Goal: Transaction & Acquisition: Purchase product/service

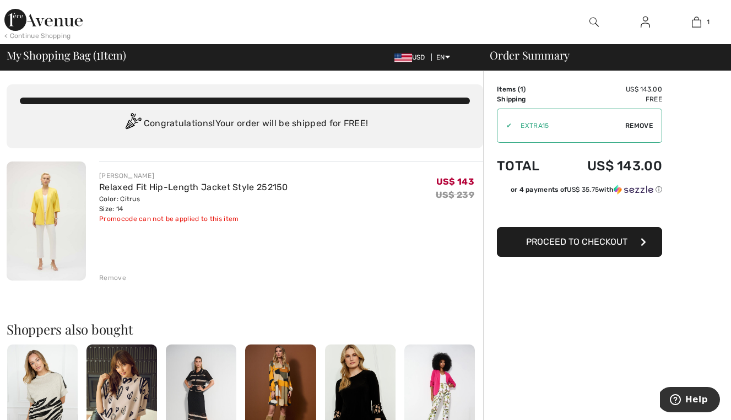
click at [589, 249] on button "Proceed to Checkout" at bounding box center [579, 242] width 165 height 30
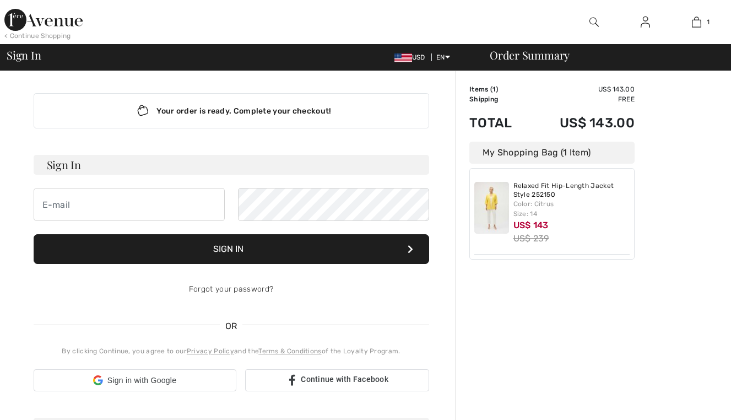
checkbox input "true"
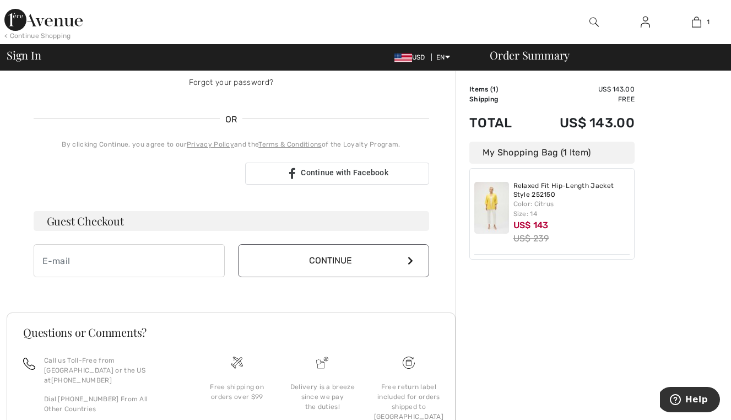
scroll to position [210, 0]
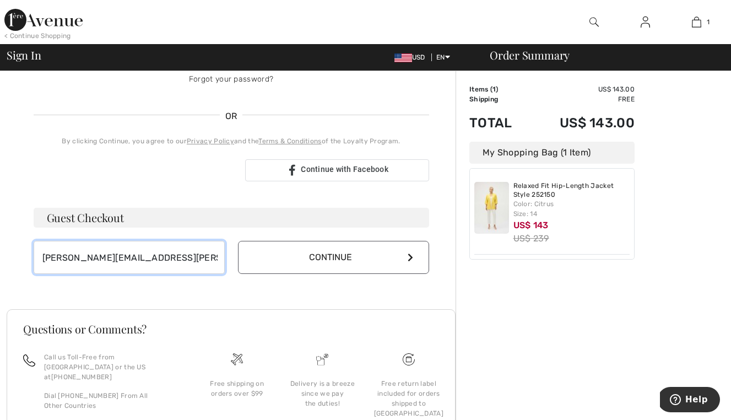
type input "allison@beyer-clausen.com"
click at [333, 257] on button "Continue" at bounding box center [333, 257] width 191 height 33
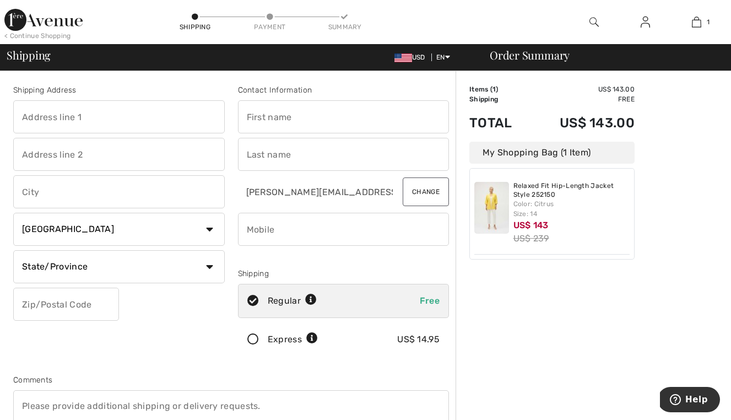
select select "US"
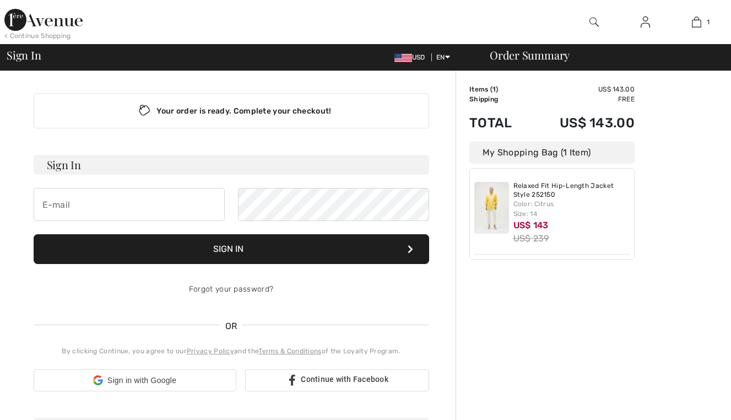
checkbox input "true"
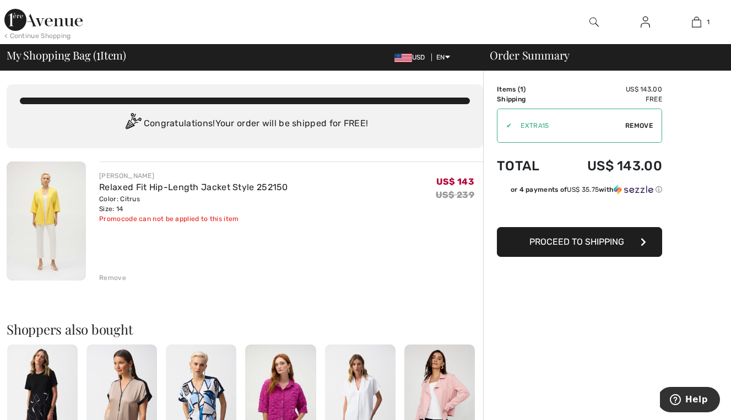
click at [579, 240] on span "Proceed to Shipping" at bounding box center [576, 241] width 95 height 10
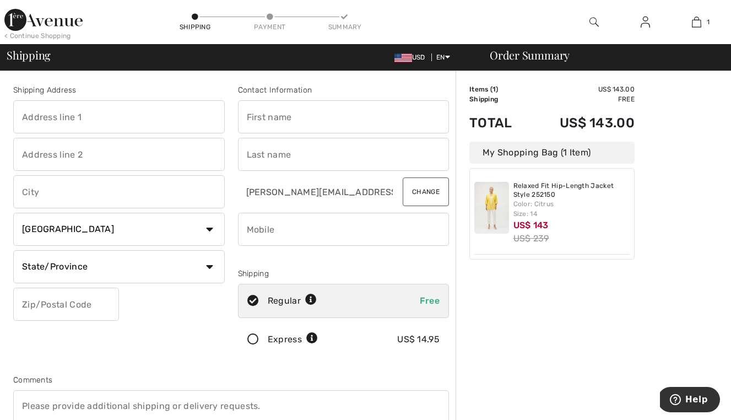
click at [164, 126] on input "text" at bounding box center [119, 116] width 212 height 33
type input "7740 w 99th st"
type input "b"
type input "minneapolis"
select select "MN"
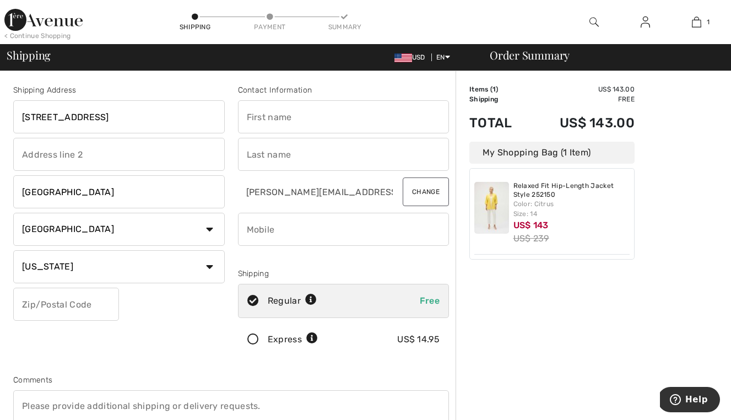
click at [89, 303] on input "text" at bounding box center [66, 304] width 106 height 33
type input "55438"
type input "judy"
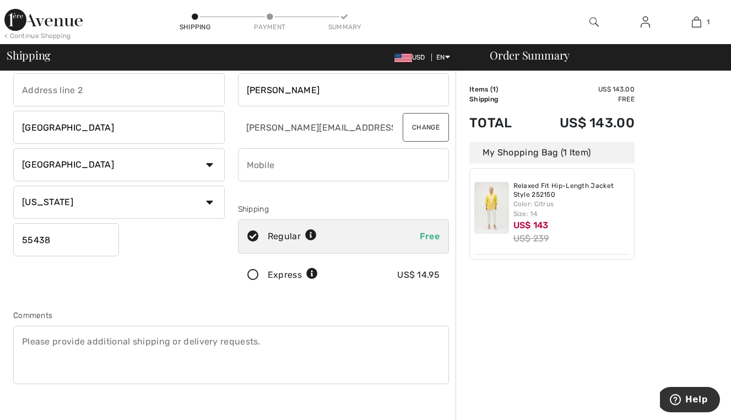
scroll to position [70, 0]
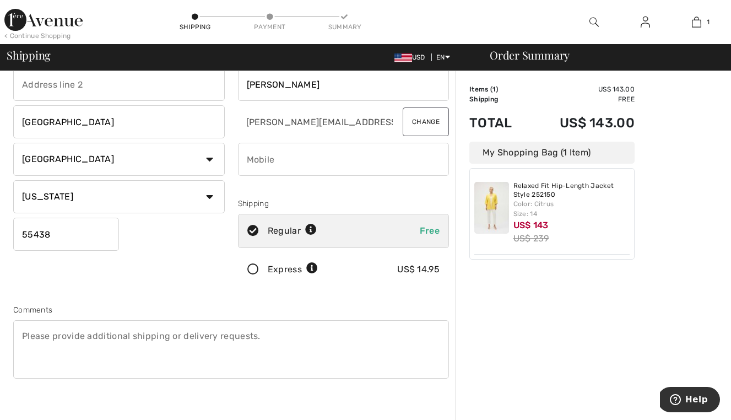
type input "[PERSON_NAME]"
click at [300, 161] on input "phone" at bounding box center [344, 159] width 212 height 33
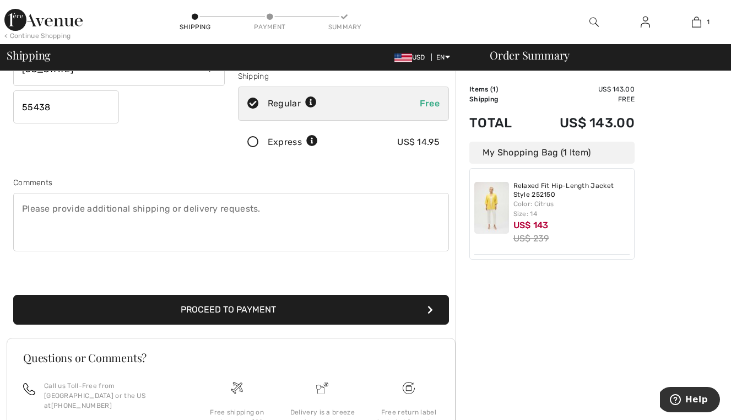
scroll to position [198, 0]
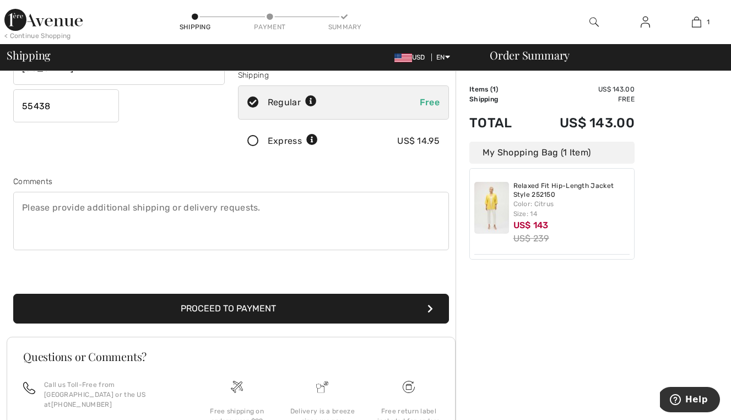
type input "9172080967"
click at [280, 301] on button "Proceed to Payment" at bounding box center [231, 309] width 436 height 30
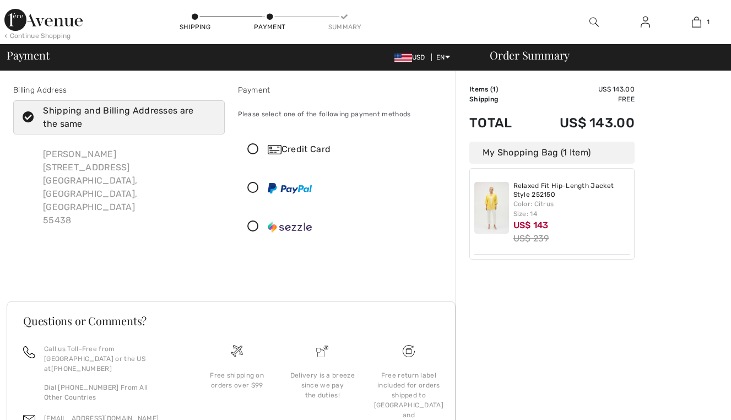
checkbox input "true"
click at [334, 152] on div "Credit Card" at bounding box center [355, 149] width 174 height 13
